Goal: Find specific page/section: Find specific page/section

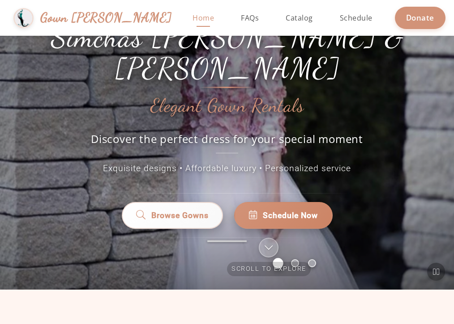
scroll to position [70, 0]
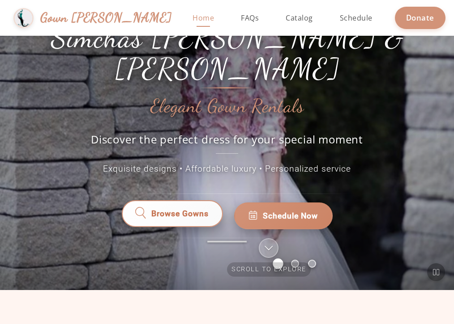
click at [146, 203] on link "Browse Gowns" at bounding box center [172, 216] width 101 height 27
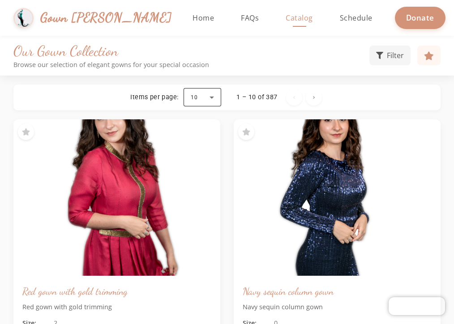
click at [192, 98] on div at bounding box center [202, 97] width 38 height 21
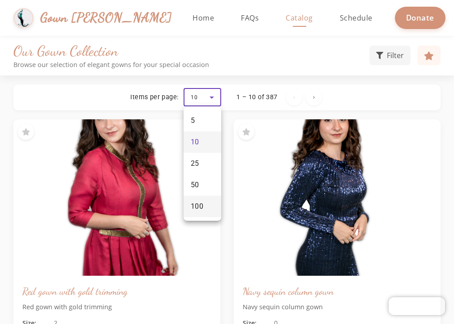
click at [186, 210] on mat-option "100" at bounding box center [202, 206] width 38 height 21
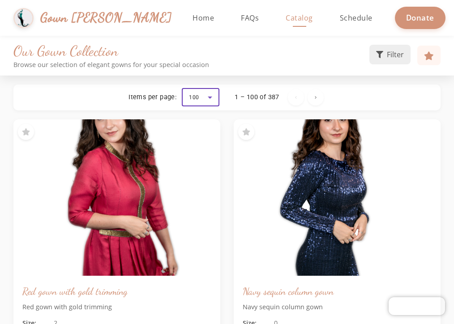
click at [395, 55] on span "Filter" at bounding box center [394, 54] width 17 height 11
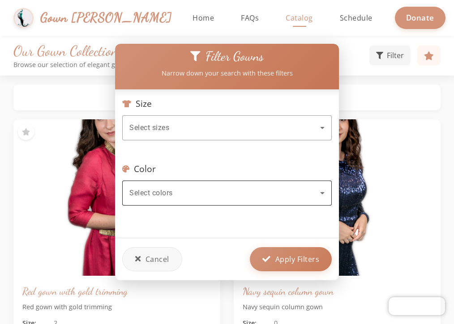
click at [192, 201] on div "Select colors" at bounding box center [226, 193] width 195 height 25
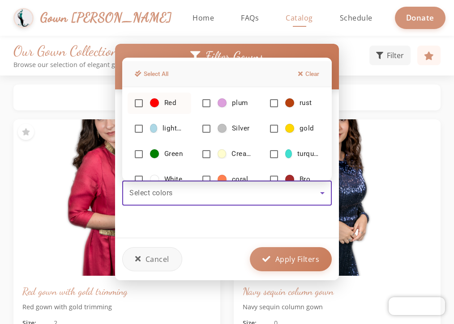
scroll to position [102, 0]
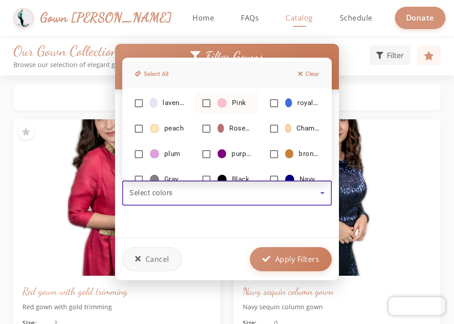
click at [217, 104] on mat-option "Pink" at bounding box center [227, 103] width 64 height 21
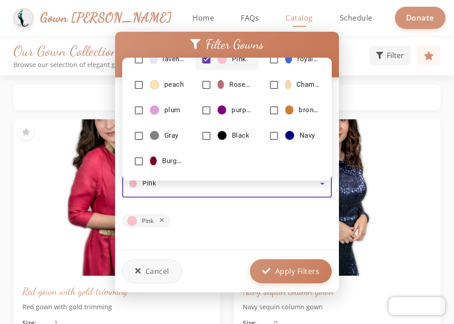
click at [283, 260] on div at bounding box center [227, 162] width 454 height 324
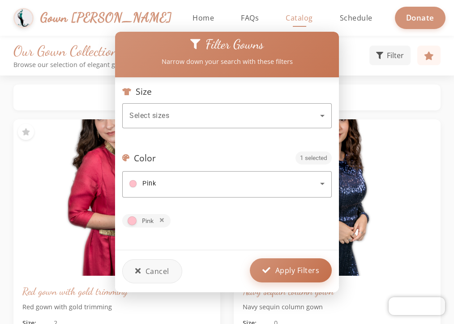
click at [283, 271] on span "Apply Filters" at bounding box center [297, 270] width 44 height 11
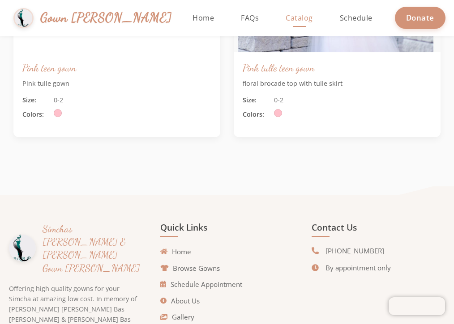
scroll to position [9261, 0]
